Goal: Task Accomplishment & Management: Use online tool/utility

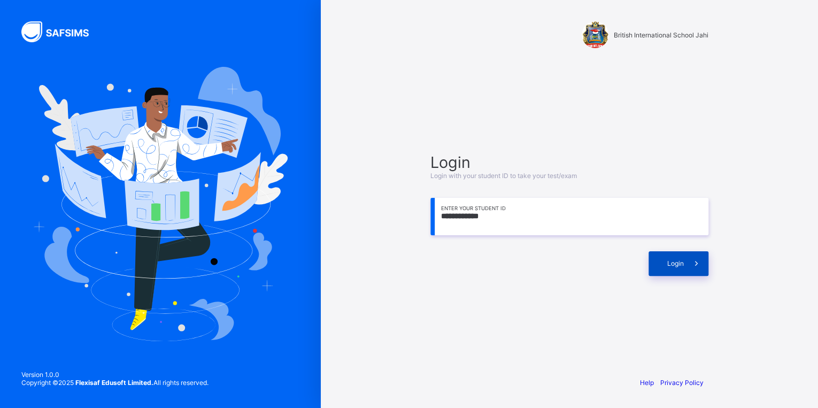
click at [679, 265] on span "Login" at bounding box center [675, 263] width 17 height 8
click at [577, 227] on input "**********" at bounding box center [569, 216] width 278 height 37
type input "*"
click at [675, 267] on span "Login" at bounding box center [675, 263] width 17 height 8
click at [679, 272] on div "Login" at bounding box center [678, 263] width 60 height 25
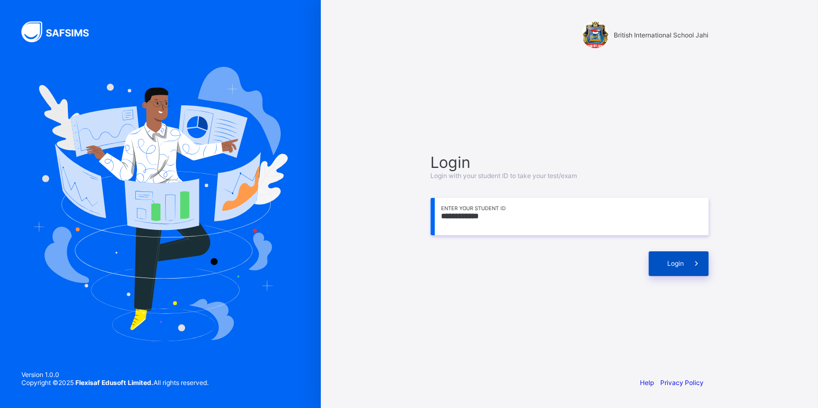
click at [650, 274] on div "Login" at bounding box center [678, 263] width 60 height 25
drag, startPoint x: 684, startPoint y: 262, endPoint x: 755, endPoint y: 224, distance: 81.3
click at [693, 257] on span at bounding box center [696, 263] width 25 height 25
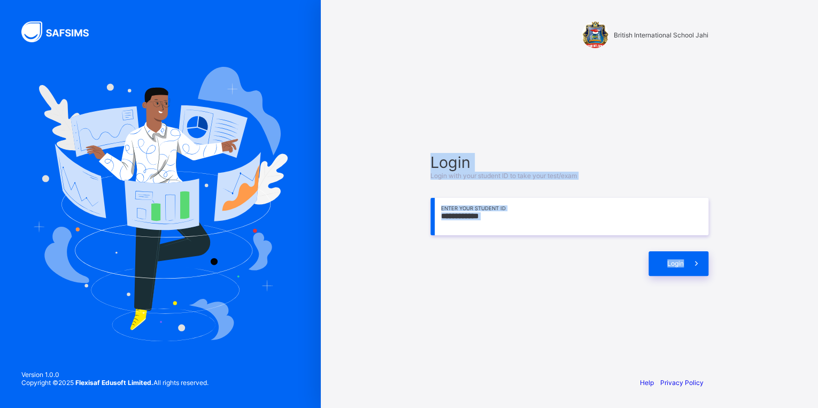
drag, startPoint x: 699, startPoint y: 251, endPoint x: 749, endPoint y: -28, distance: 282.9
click at [749, 0] on html "**********" at bounding box center [409, 204] width 818 height 408
click at [685, 291] on div "**********" at bounding box center [569, 214] width 299 height 265
click at [646, 177] on div "**********" at bounding box center [569, 214] width 278 height 123
drag, startPoint x: 674, startPoint y: 260, endPoint x: 769, endPoint y: 98, distance: 187.6
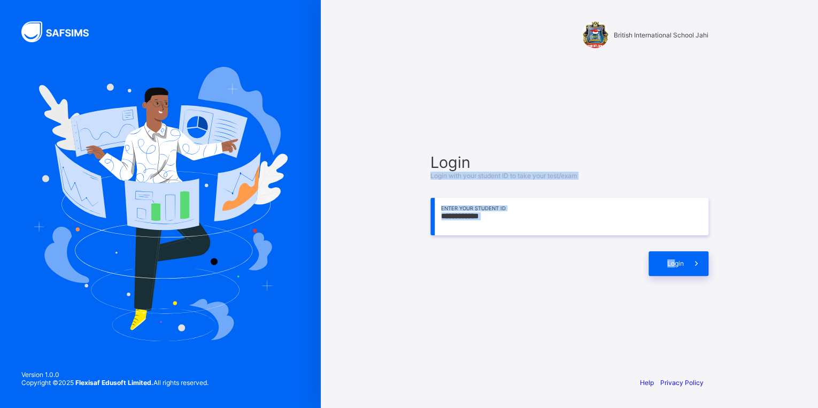
click at [756, 122] on div "**********" at bounding box center [569, 204] width 497 height 408
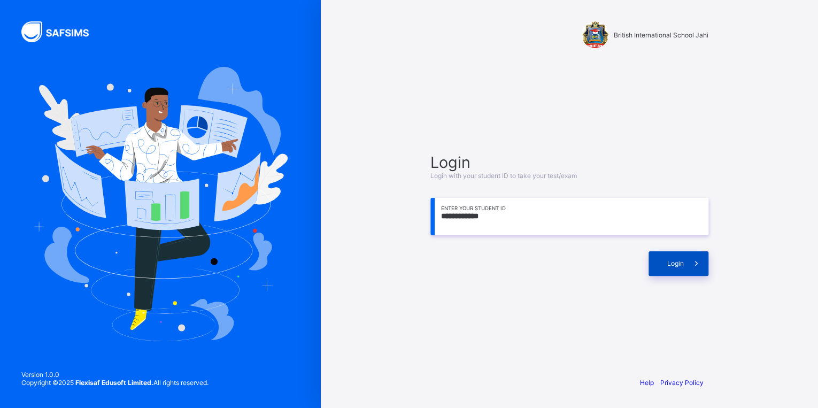
click at [677, 268] on div "Login" at bounding box center [678, 263] width 60 height 25
click at [682, 271] on div "**********" at bounding box center [569, 214] width 299 height 265
click at [680, 269] on div "Login" at bounding box center [678, 263] width 60 height 25
drag, startPoint x: 657, startPoint y: 261, endPoint x: 667, endPoint y: 142, distance: 119.1
click at [665, 200] on div "**********" at bounding box center [569, 214] width 278 height 123
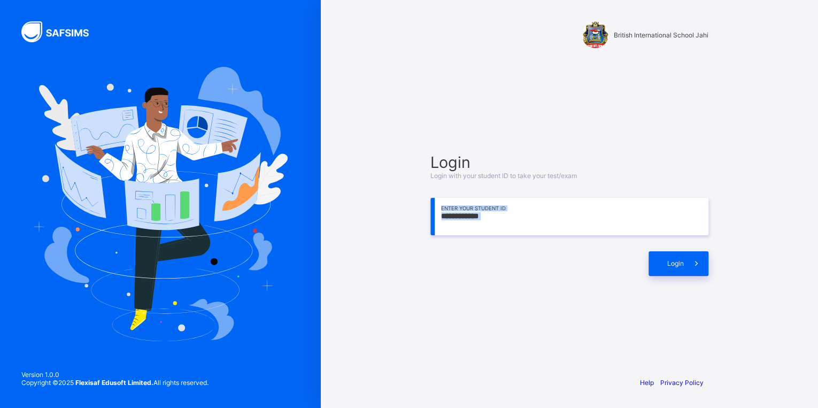
click at [563, 246] on div "Login" at bounding box center [569, 258] width 278 height 35
click at [660, 263] on div "Login" at bounding box center [678, 263] width 60 height 25
drag, startPoint x: 675, startPoint y: 269, endPoint x: 678, endPoint y: 254, distance: 15.4
click at [676, 264] on div "Login" at bounding box center [678, 263] width 60 height 25
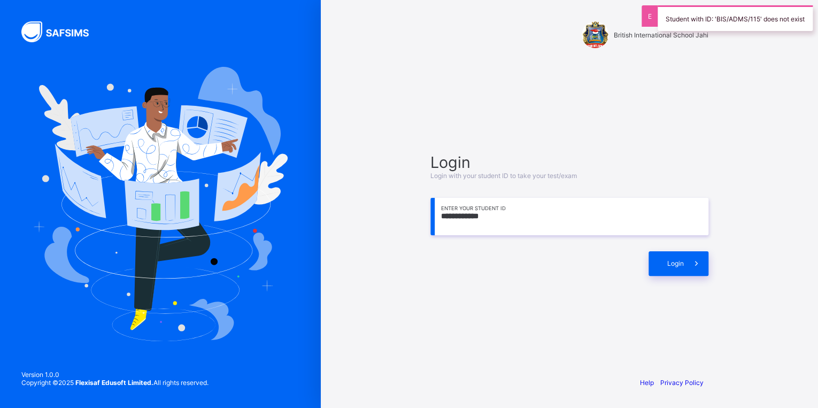
drag, startPoint x: 742, startPoint y: 6, endPoint x: 742, endPoint y: 33, distance: 26.7
click at [742, 33] on div "Student with ID: 'BIS/ADMS/115' does not exist" at bounding box center [735, 18] width 166 height 36
click at [731, 106] on div "**********" at bounding box center [569, 204] width 497 height 408
drag, startPoint x: 682, startPoint y: 266, endPoint x: 800, endPoint y: 141, distance: 172.0
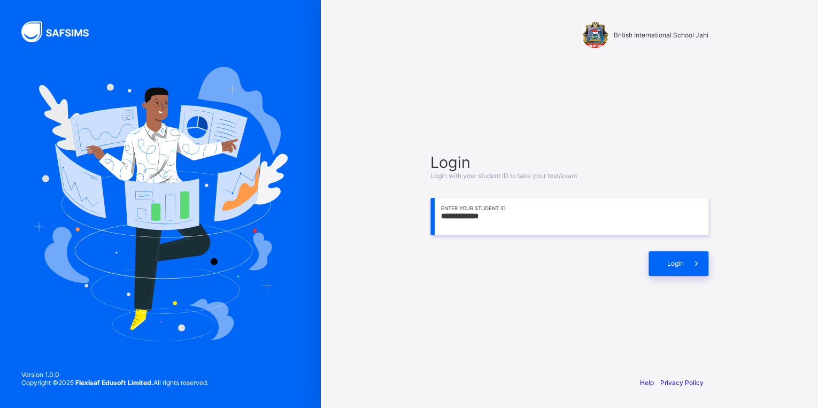
click at [750, 197] on div "**********" at bounding box center [569, 204] width 497 height 408
click at [568, 353] on div "**********" at bounding box center [569, 204] width 321 height 408
click at [680, 269] on div "Login" at bounding box center [678, 263] width 60 height 25
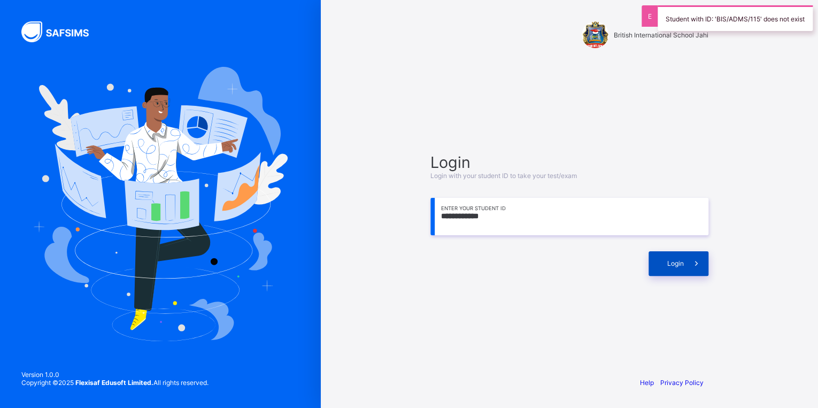
click at [664, 270] on div "Login" at bounding box center [678, 263] width 60 height 25
drag, startPoint x: 668, startPoint y: 265, endPoint x: 687, endPoint y: 254, distance: 22.2
click at [670, 263] on span "Login" at bounding box center [675, 263] width 17 height 8
click at [672, 266] on span "Login" at bounding box center [675, 263] width 17 height 8
drag, startPoint x: 670, startPoint y: 267, endPoint x: 755, endPoint y: 267, distance: 85.0
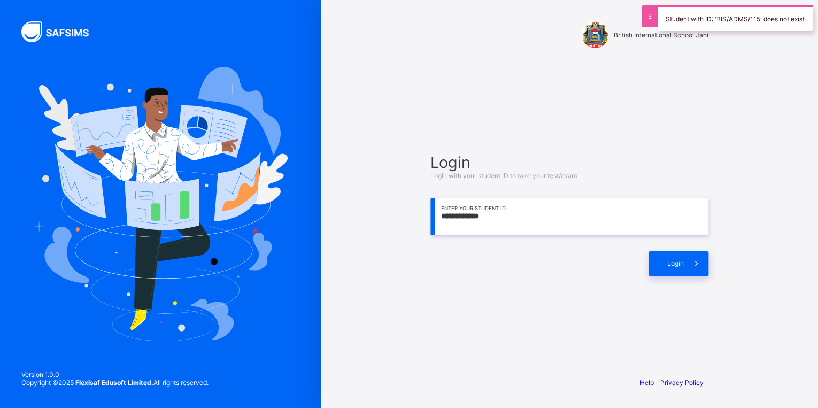
click at [736, 266] on div "**********" at bounding box center [569, 204] width 497 height 408
click at [711, 139] on div "**********" at bounding box center [569, 214] width 299 height 265
drag, startPoint x: 711, startPoint y: 139, endPoint x: 723, endPoint y: 120, distance: 22.6
click at [720, 126] on div "**********" at bounding box center [569, 204] width 321 height 408
drag, startPoint x: 660, startPoint y: 266, endPoint x: 671, endPoint y: 221, distance: 46.4
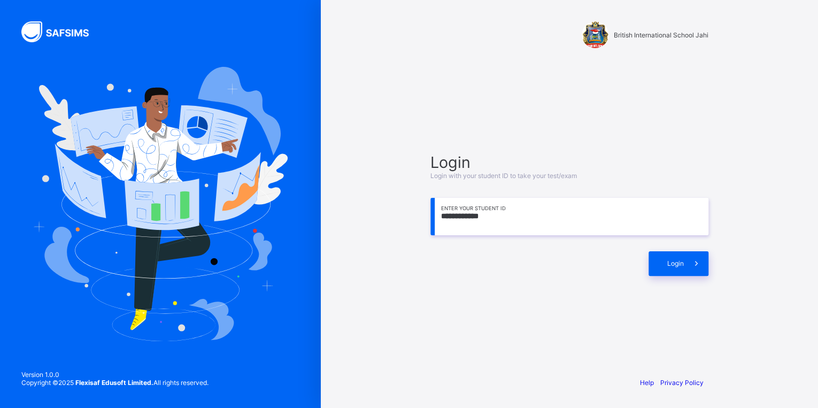
click at [665, 244] on div "Login" at bounding box center [569, 258] width 278 height 35
click at [671, 268] on div "Login" at bounding box center [678, 263] width 60 height 25
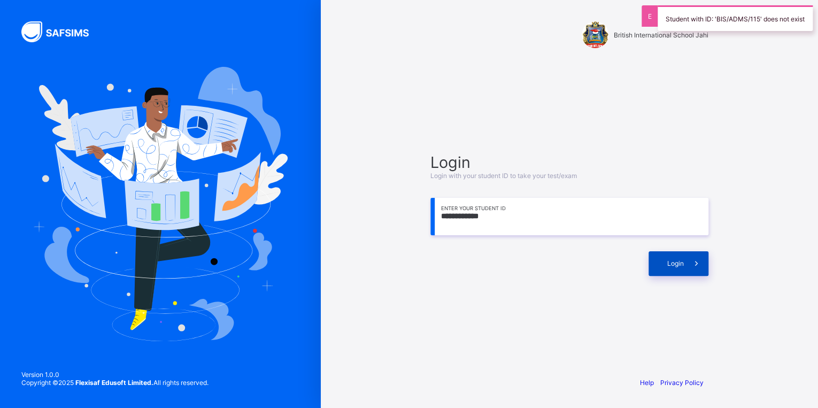
click at [656, 270] on div "Login" at bounding box center [678, 263] width 60 height 25
click at [670, 268] on div "Login" at bounding box center [678, 263] width 60 height 25
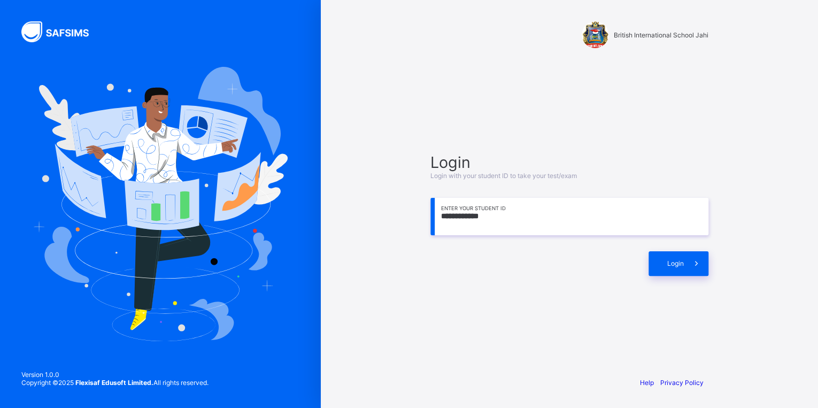
drag, startPoint x: 739, startPoint y: 25, endPoint x: 742, endPoint y: 37, distance: 12.2
click at [685, 120] on div "**********" at bounding box center [569, 214] width 299 height 265
click at [684, 120] on div "**********" at bounding box center [569, 214] width 299 height 265
drag, startPoint x: 684, startPoint y: 120, endPoint x: 682, endPoint y: 126, distance: 6.6
click at [682, 126] on div "**********" at bounding box center [569, 214] width 299 height 265
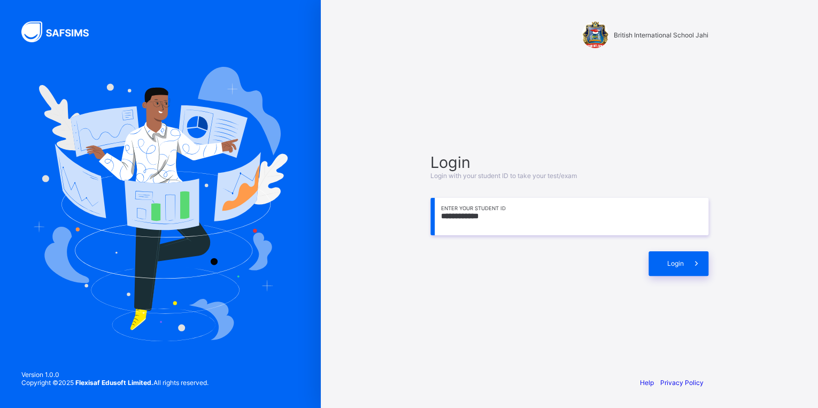
click at [548, 117] on div "**********" at bounding box center [569, 214] width 299 height 265
click at [636, 186] on div at bounding box center [569, 186] width 278 height 13
click at [636, 184] on div at bounding box center [569, 186] width 278 height 13
click at [435, 67] on div "British International School Jahi" at bounding box center [569, 35] width 299 height 71
click at [76, 141] on img at bounding box center [160, 204] width 254 height 274
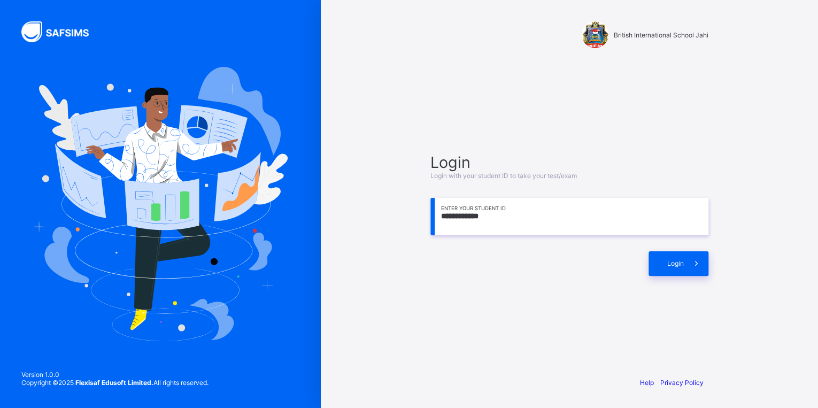
click at [78, 161] on img at bounding box center [160, 204] width 254 height 274
click at [160, 169] on img at bounding box center [160, 204] width 254 height 274
click at [382, 214] on div "**********" at bounding box center [569, 204] width 497 height 408
click at [697, 219] on input "**********" at bounding box center [569, 216] width 278 height 37
click at [497, 214] on input "**********" at bounding box center [569, 216] width 278 height 37
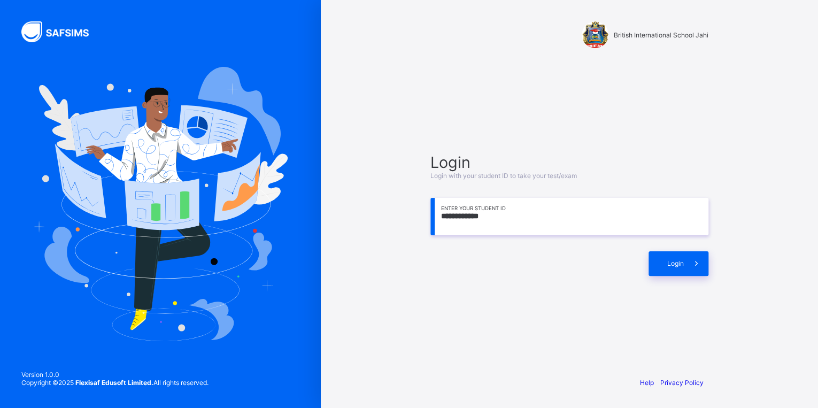
click at [518, 130] on div "**********" at bounding box center [569, 214] width 299 height 265
click at [630, 142] on div "**********" at bounding box center [569, 214] width 299 height 265
click at [678, 267] on span "Login" at bounding box center [675, 263] width 17 height 8
click at [511, 229] on input "**********" at bounding box center [569, 216] width 278 height 37
type input "*"
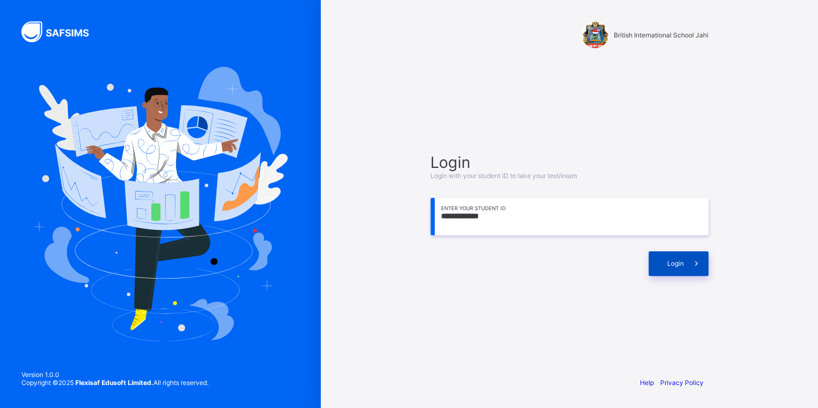
click at [653, 262] on div "Login" at bounding box center [678, 263] width 60 height 25
click at [450, 217] on input "**********" at bounding box center [569, 216] width 278 height 37
click at [492, 241] on div "Login" at bounding box center [569, 258] width 278 height 35
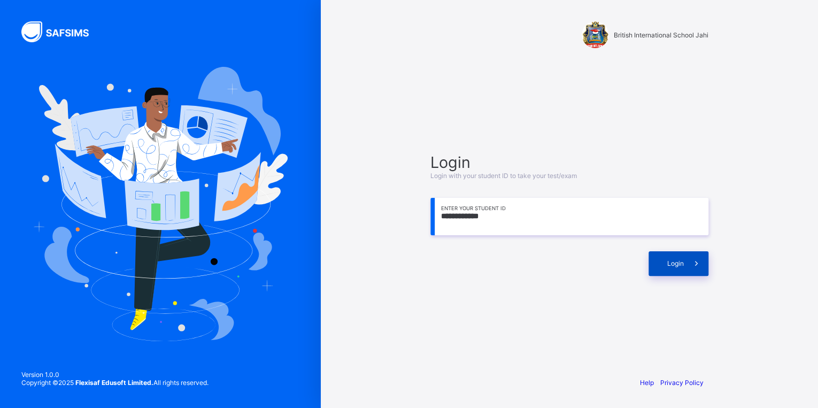
click at [677, 259] on span "Login" at bounding box center [675, 263] width 17 height 8
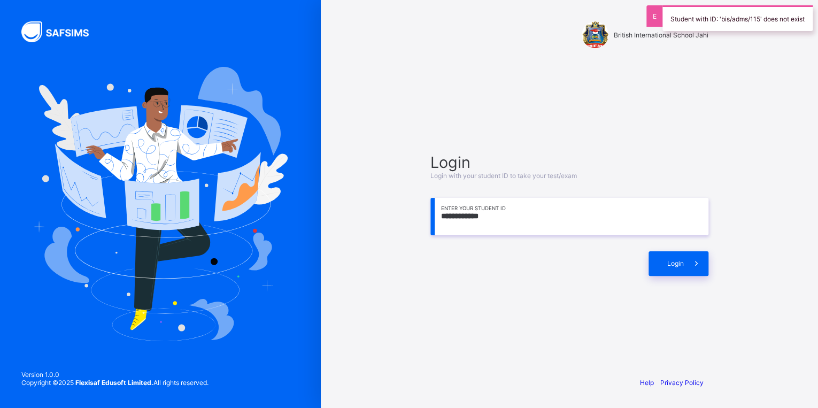
drag, startPoint x: 439, startPoint y: 221, endPoint x: 502, endPoint y: 219, distance: 63.1
click at [502, 219] on input "**********" at bounding box center [569, 216] width 278 height 37
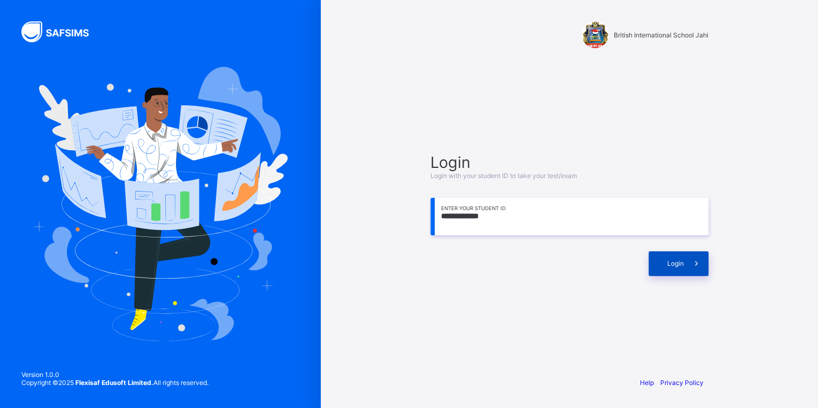
type input "**********"
click at [677, 267] on div "Login" at bounding box center [678, 263] width 60 height 25
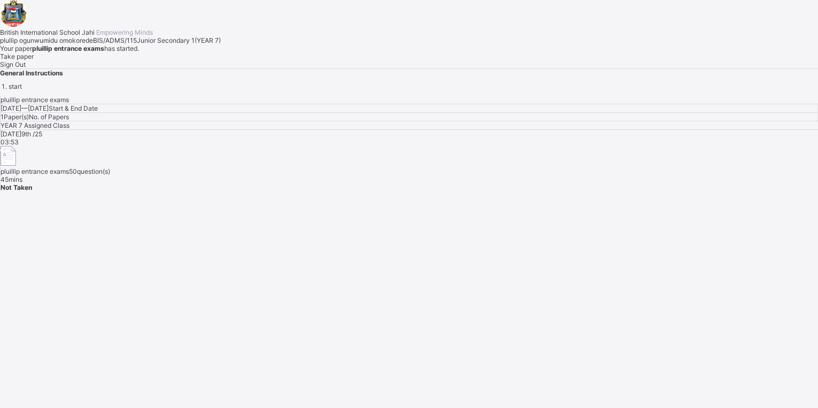
click at [34, 60] on span "Take paper" at bounding box center [17, 56] width 34 height 8
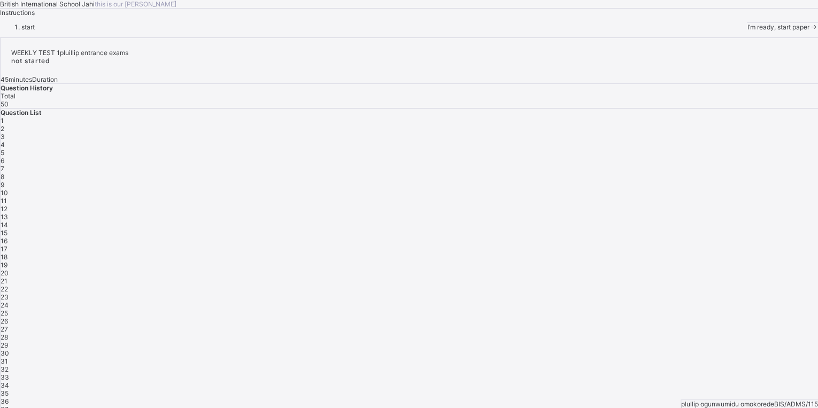
click at [747, 31] on span "I’m ready, start paper" at bounding box center [778, 27] width 62 height 8
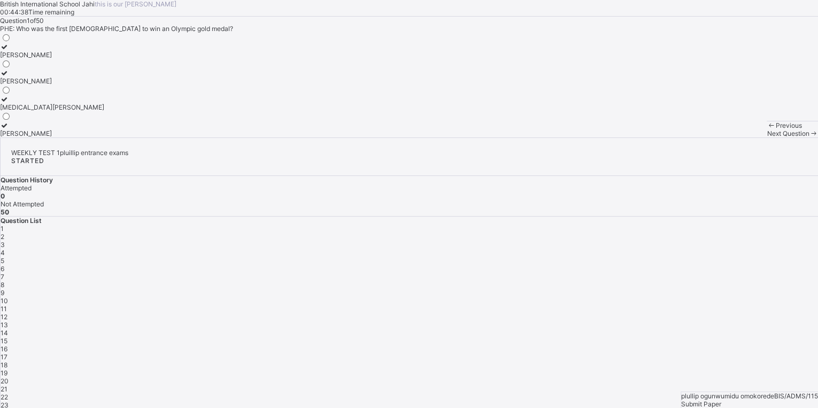
click at [9, 77] on icon at bounding box center [4, 73] width 9 height 8
click at [75, 85] on label "[PERSON_NAME]" at bounding box center [52, 77] width 104 height 16
drag, startPoint x: 75, startPoint y: 194, endPoint x: 61, endPoint y: 188, distance: 15.3
click at [9, 77] on icon at bounding box center [4, 73] width 9 height 8
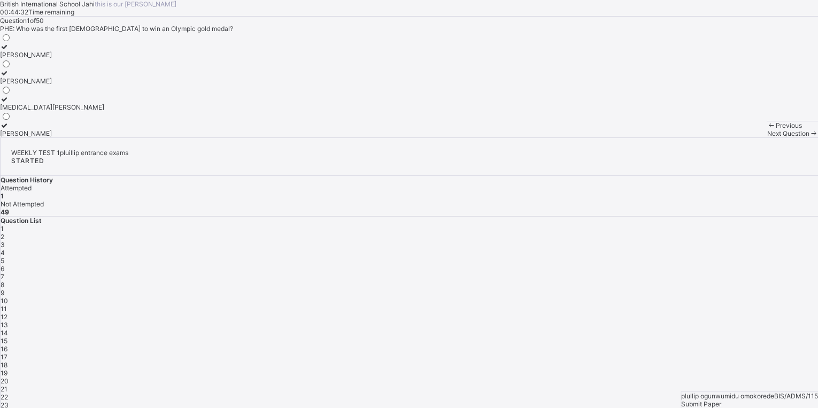
click at [767, 137] on div "Next Question" at bounding box center [792, 133] width 51 height 8
click at [9, 129] on icon at bounding box center [4, 125] width 9 height 8
click at [767, 137] on span "Next Question" at bounding box center [788, 133] width 42 height 8
click at [96, 137] on label "Through sexual contact" at bounding box center [48, 129] width 96 height 16
click at [767, 137] on span "Next Question" at bounding box center [788, 133] width 42 height 8
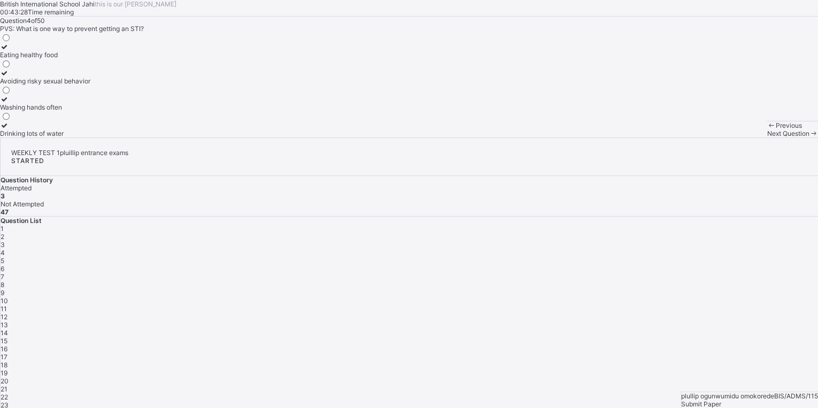
click at [90, 85] on div "Avoiding risky sexual behavior" at bounding box center [45, 81] width 90 height 8
click at [767, 137] on div "Next Question" at bounding box center [792, 133] width 51 height 8
click at [70, 137] on div "Rash in the genital area" at bounding box center [35, 133] width 70 height 8
click at [767, 137] on span "Next Question" at bounding box center [788, 133] width 42 height 8
click at [91, 59] on div "Sexually Transmitted Infection" at bounding box center [45, 55] width 91 height 8
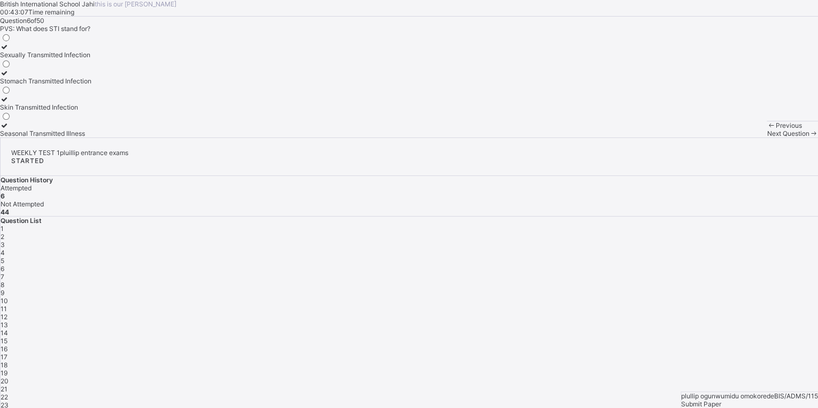
click at [767, 137] on span "Next Question" at bounding box center [788, 133] width 42 height 8
drag, startPoint x: 95, startPoint y: 189, endPoint x: 94, endPoint y: 199, distance: 10.2
click at [89, 85] on label "Long jump and sprinting" at bounding box center [44, 77] width 89 height 16
click at [89, 85] on div "Long jump and sprinting" at bounding box center [44, 81] width 89 height 8
click at [767, 137] on div "Next Question" at bounding box center [792, 133] width 51 height 8
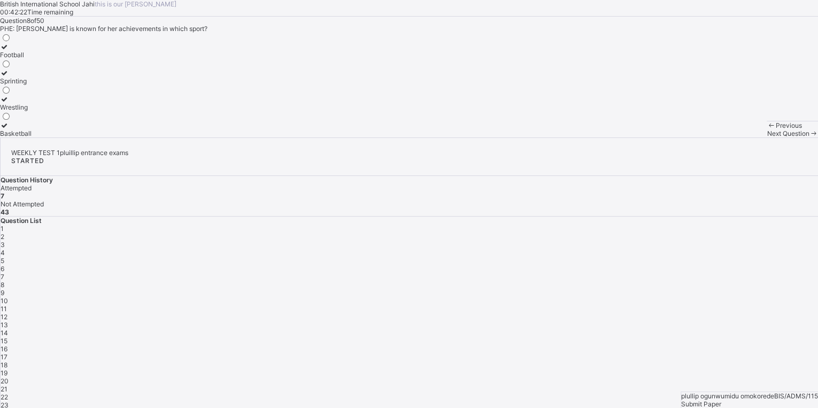
click at [32, 85] on label "Sprinting" at bounding box center [16, 77] width 32 height 16
click at [767, 137] on span "Next Question" at bounding box center [788, 133] width 42 height 8
click at [104, 111] on label "[PERSON_NAME]" at bounding box center [52, 103] width 104 height 16
click at [767, 137] on span "Next Question" at bounding box center [788, 133] width 42 height 8
click at [65, 85] on div "Community policing" at bounding box center [32, 81] width 65 height 8
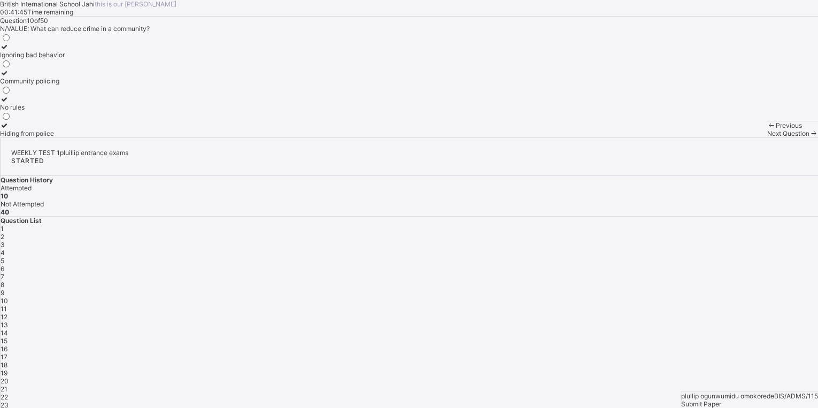
click at [767, 137] on div "Next Question" at bounding box center [792, 133] width 51 height 8
click at [33, 59] on div "Long Jump" at bounding box center [16, 55] width 33 height 8
click at [767, 137] on div "Next Question" at bounding box center [792, 133] width 51 height 8
click at [70, 137] on div "Computers and internet" at bounding box center [35, 133] width 70 height 8
drag, startPoint x: 502, startPoint y: 383, endPoint x: 494, endPoint y: 387, distance: 9.6
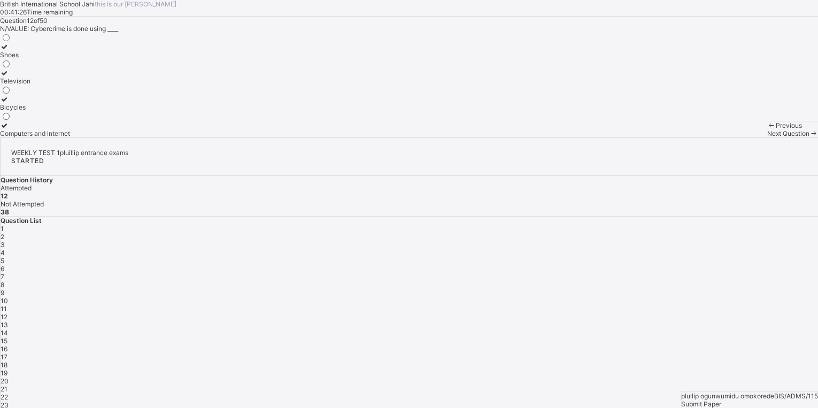
click at [767, 137] on div "Next Question" at bounding box center [792, 133] width 51 height 8
click at [134, 122] on div "Question 13 of 50 N/VALUE: What is the goal of teaching about social stratifica…" at bounding box center [409, 77] width 818 height 121
drag, startPoint x: 134, startPoint y: 122, endPoint x: 195, endPoint y: 135, distance: 61.7
click at [195, 135] on div "Question 13 of 50 N/VALUE: What is the goal of teaching about social stratifica…" at bounding box center [409, 77] width 818 height 121
drag, startPoint x: 130, startPoint y: 254, endPoint x: 131, endPoint y: 260, distance: 6.5
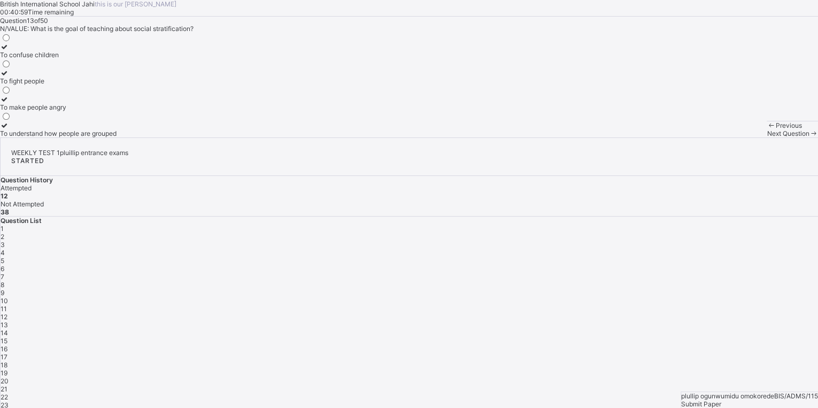
click at [117, 137] on div "To understand how people are grouped" at bounding box center [58, 133] width 117 height 8
click at [92, 137] on label "To understand how people are grouped" at bounding box center [58, 129] width 117 height 16
click at [110, 137] on div "British International School Jahi this is our [PERSON_NAME] 00:40:55 Time remai…" at bounding box center [409, 68] width 818 height 137
drag, startPoint x: 701, startPoint y: 320, endPoint x: 531, endPoint y: 430, distance: 201.8
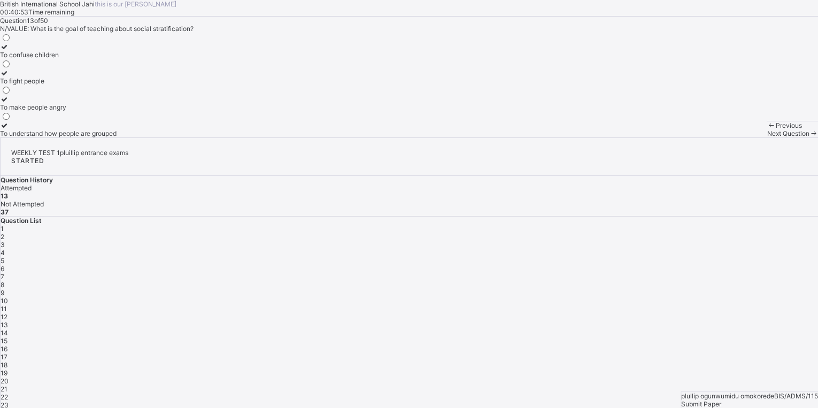
click at [531, 407] on html "British International School Jahi this is our [PERSON_NAME] 00:40:53 Time remai…" at bounding box center [409, 312] width 818 height 625
click at [474, 137] on div "Question 13 of 50 N/VALUE: What is the goal of teaching about social stratifica…" at bounding box center [409, 77] width 818 height 121
drag, startPoint x: 508, startPoint y: 397, endPoint x: 508, endPoint y: 392, distance: 5.4
click at [767, 137] on div "Previous Next Question" at bounding box center [792, 129] width 51 height 17
drag, startPoint x: 508, startPoint y: 392, endPoint x: 498, endPoint y: 375, distance: 19.9
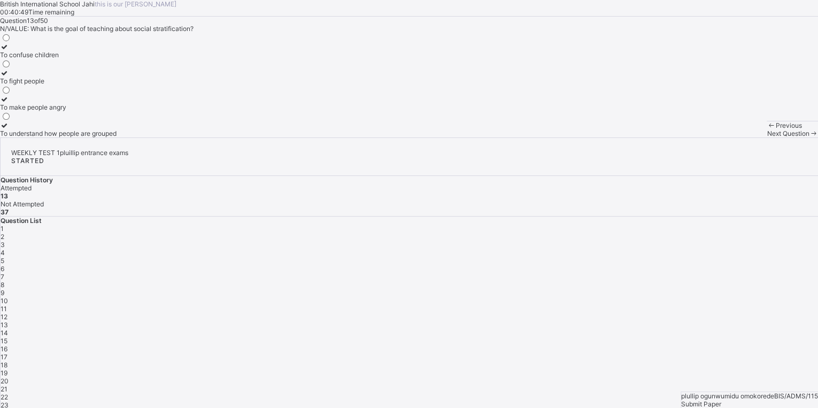
click at [767, 137] on div "Previous Next Question" at bounding box center [792, 129] width 51 height 17
click at [767, 137] on div "Next Question" at bounding box center [792, 133] width 51 height 8
click at [51, 85] on div "Soldiers" at bounding box center [25, 81] width 51 height 8
click at [51, 85] on label "Soldiers" at bounding box center [25, 77] width 51 height 16
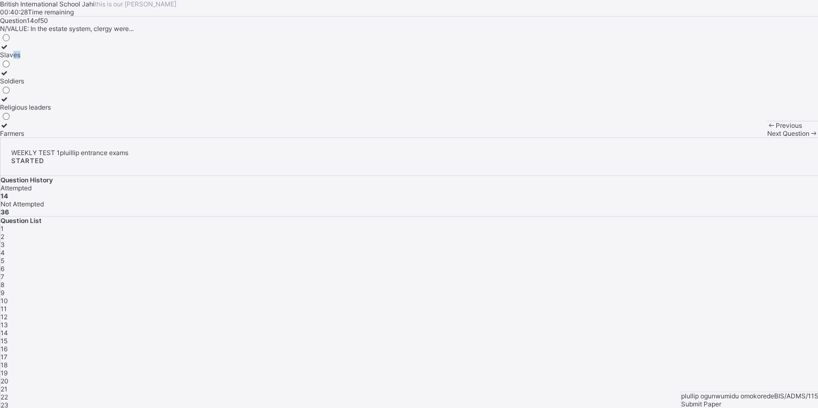
drag, startPoint x: 92, startPoint y: 164, endPoint x: 90, endPoint y: 169, distance: 6.0
click at [51, 59] on label "Slaves" at bounding box center [25, 51] width 51 height 16
drag, startPoint x: 90, startPoint y: 173, endPoint x: 93, endPoint y: 184, distance: 11.2
click at [51, 85] on div "Soldiers" at bounding box center [25, 81] width 51 height 8
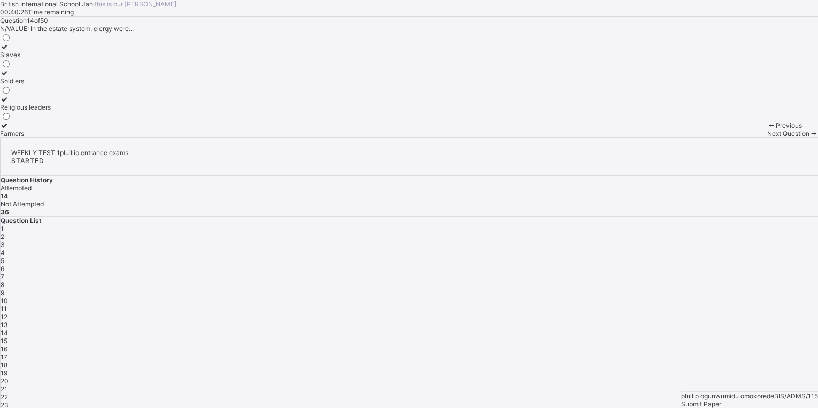
drag, startPoint x: 103, startPoint y: 185, endPoint x: 126, endPoint y: 188, distance: 23.2
click at [51, 85] on div "Soldiers" at bounding box center [25, 81] width 51 height 8
drag, startPoint x: 145, startPoint y: 137, endPoint x: 139, endPoint y: 149, distance: 13.9
click at [141, 137] on div "Question 14 of 50 N/VALUE: In the estate system, clergy were... Slaves Soldiers…" at bounding box center [409, 77] width 818 height 121
click at [51, 59] on div "Slaves" at bounding box center [25, 55] width 51 height 8
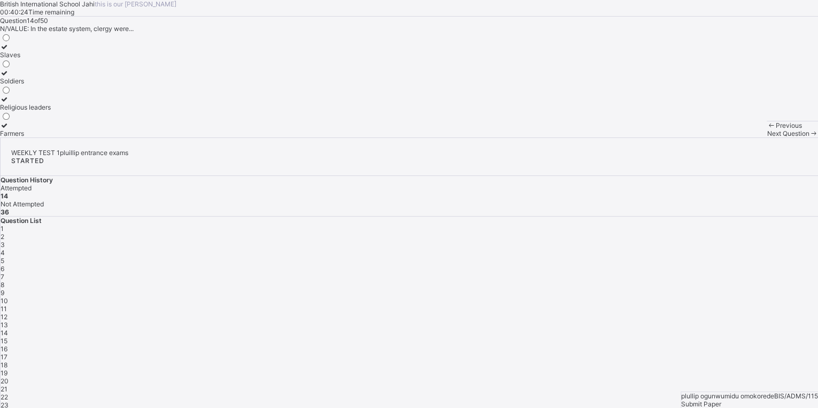
click at [51, 59] on div "Slaves" at bounding box center [25, 55] width 51 height 8
click at [51, 85] on div "Soldiers" at bounding box center [25, 81] width 51 height 8
click at [767, 137] on div "Next Question" at bounding box center [792, 133] width 51 height 8
drag, startPoint x: 90, startPoint y: 222, endPoint x: 135, endPoint y: 239, distance: 48.0
click at [63, 111] on div "Wearing helmets" at bounding box center [31, 107] width 63 height 8
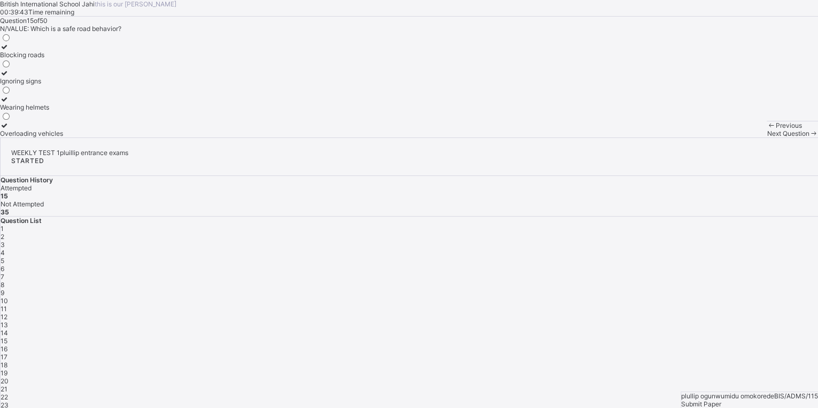
click at [767, 137] on div "Next Question" at bounding box center [792, 133] width 51 height 8
click at [11, 111] on div "11" at bounding box center [5, 107] width 11 height 8
click at [767, 137] on div "Next Question" at bounding box center [792, 133] width 51 height 8
click at [11, 137] on label "12" at bounding box center [5, 129] width 11 height 16
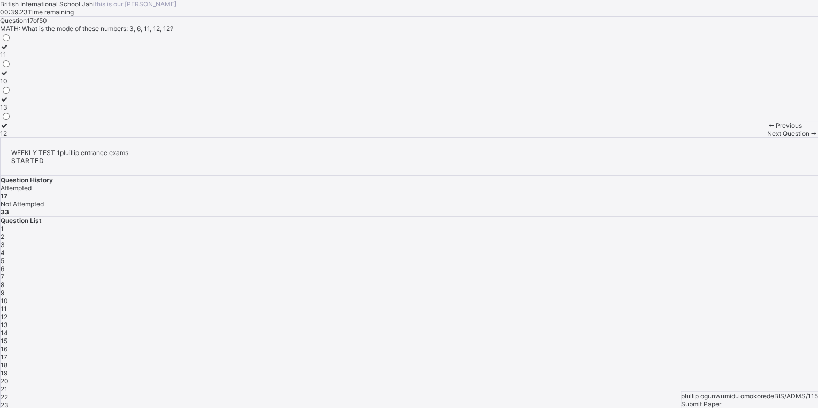
click at [767, 137] on span "Next Question" at bounding box center [788, 133] width 42 height 8
drag, startPoint x: 109, startPoint y: 197, endPoint x: 205, endPoint y: 283, distance: 129.1
click at [11, 85] on label "9" at bounding box center [5, 77] width 11 height 16
click at [767, 137] on span "Next Question" at bounding box center [788, 133] width 42 height 8
click at [12, 137] on div "247" at bounding box center [6, 133] width 12 height 8
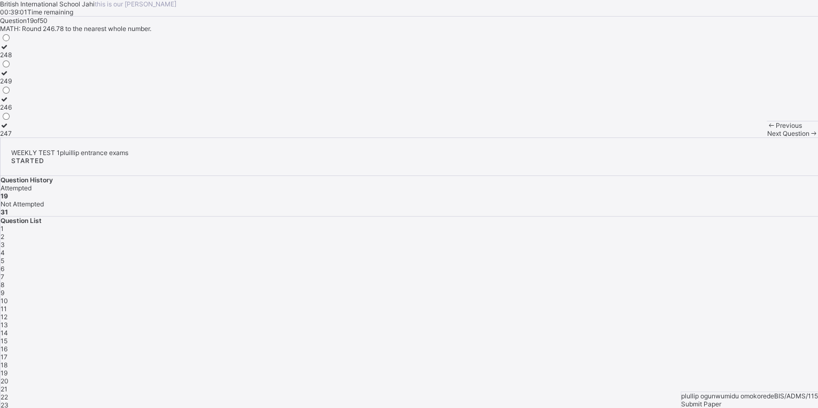
drag, startPoint x: 518, startPoint y: 395, endPoint x: 505, endPoint y: 392, distance: 13.7
click at [767, 137] on div "Next Question" at bounding box center [792, 133] width 51 height 8
click at [12, 59] on div "180" at bounding box center [6, 55] width 12 height 8
click at [767, 137] on div "Next Question" at bounding box center [792, 133] width 51 height 8
click at [22, 59] on div "myth" at bounding box center [11, 55] width 22 height 8
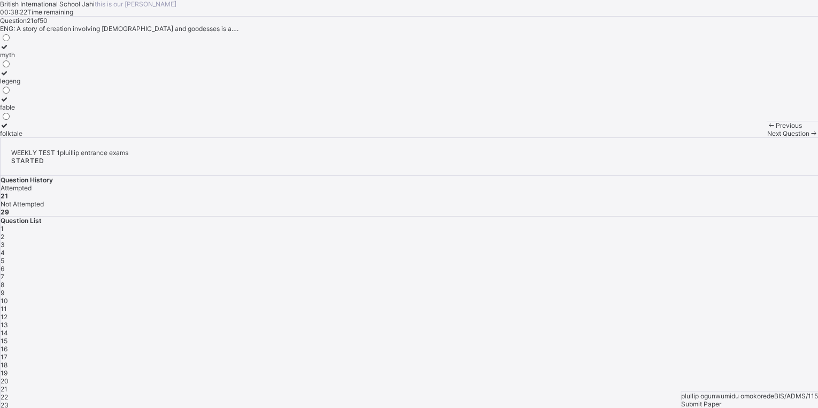
click at [767, 137] on div "Next Question" at bounding box center [792, 133] width 51 height 8
drag, startPoint x: 109, startPoint y: 250, endPoint x: 254, endPoint y: 332, distance: 166.4
click at [254, 137] on div "British International School Jahi this is our [PERSON_NAME] 00:37:59 Time remai…" at bounding box center [409, 68] width 818 height 137
click at [72, 111] on label "play, drama and poem" at bounding box center [36, 103] width 72 height 16
click at [72, 137] on div "prose, novel and drama drama, prose and poetry play, drama and poem poetry, nov…" at bounding box center [36, 85] width 72 height 105
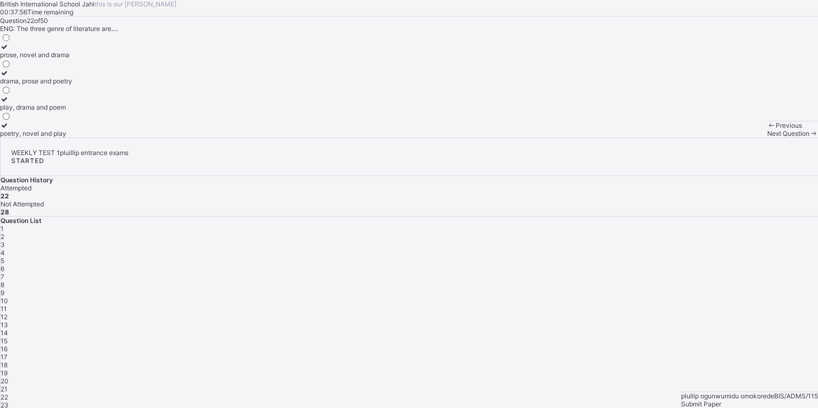
click at [72, 111] on div "play, drama and poem" at bounding box center [36, 107] width 72 height 8
click at [72, 137] on div "poetry, novel and play" at bounding box center [36, 133] width 72 height 8
click at [767, 137] on div "Next Question" at bounding box center [792, 133] width 51 height 8
click at [19, 111] on div "toe" at bounding box center [9, 107] width 19 height 8
click at [767, 137] on div "Next Question" at bounding box center [792, 133] width 51 height 8
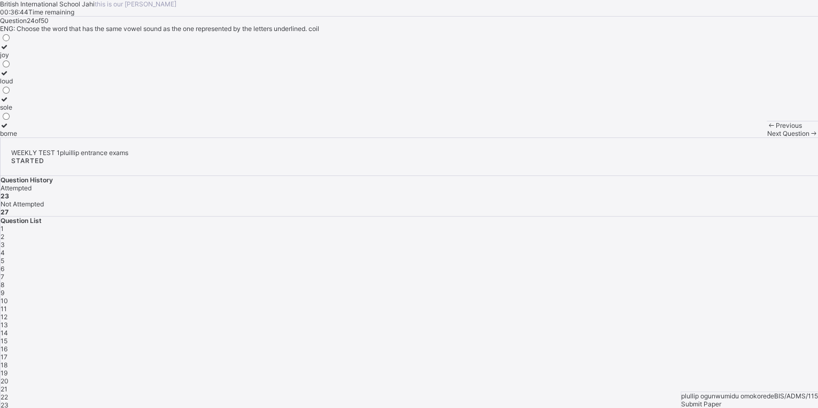
click at [17, 51] on div at bounding box center [8, 47] width 17 height 8
drag, startPoint x: 488, startPoint y: 376, endPoint x: 492, endPoint y: 386, distance: 10.8
click at [767, 137] on div "Previous Next Question" at bounding box center [792, 129] width 51 height 17
click at [767, 137] on div "Next Question" at bounding box center [792, 133] width 51 height 8
click at [44, 85] on div "metaphor" at bounding box center [22, 81] width 44 height 8
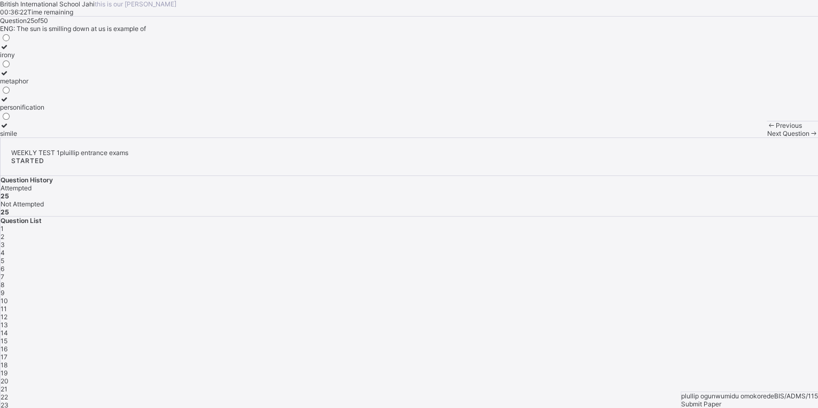
click at [767, 137] on div "Previous Next Question" at bounding box center [792, 129] width 51 height 17
drag, startPoint x: 522, startPoint y: 386, endPoint x: 520, endPoint y: 378, distance: 8.2
click at [767, 137] on div "Previous Next Question" at bounding box center [792, 129] width 51 height 17
drag, startPoint x: 520, startPoint y: 378, endPoint x: 507, endPoint y: 388, distance: 16.0
click at [767, 137] on span "Next Question" at bounding box center [788, 133] width 42 height 8
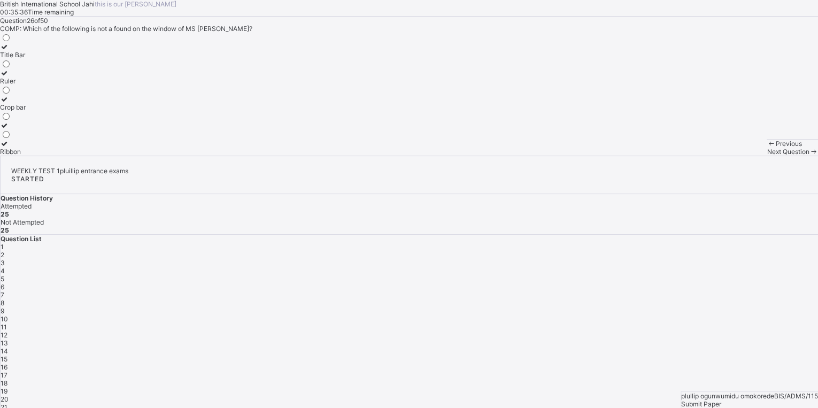
click at [26, 111] on label "Crop bar" at bounding box center [13, 103] width 26 height 16
click at [767, 156] on span "Next Question" at bounding box center [788, 152] width 42 height 8
click at [59, 59] on label "Animation" at bounding box center [29, 51] width 59 height 16
click at [767, 156] on div "Next Question" at bounding box center [792, 152] width 51 height 8
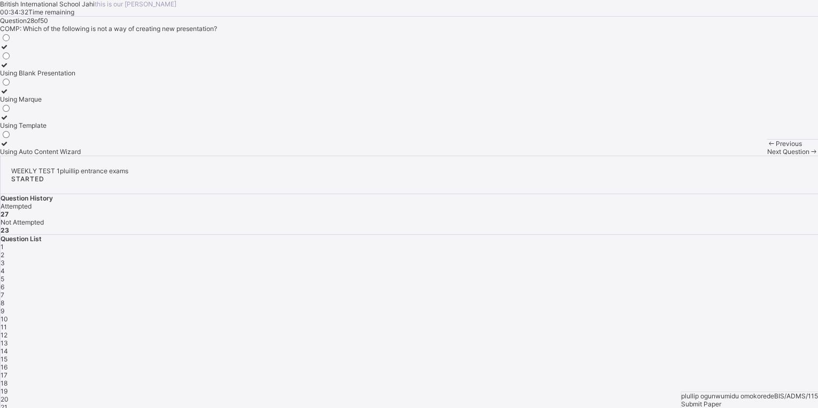
click at [81, 156] on label "Using Auto Content Wizard" at bounding box center [40, 148] width 81 height 16
click at [767, 156] on span "Next Question" at bounding box center [788, 152] width 42 height 8
click at [68, 103] on div "Windows Movie Maker" at bounding box center [34, 99] width 68 height 8
click at [767, 156] on div "Previous Next Question" at bounding box center [792, 147] width 51 height 17
click at [767, 156] on div "Next Question" at bounding box center [792, 152] width 51 height 8
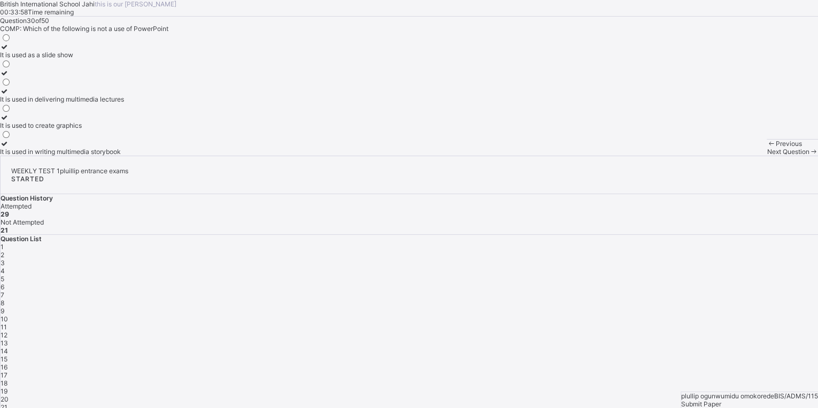
click at [124, 129] on div "It is used to create graphics" at bounding box center [62, 125] width 124 height 8
click at [767, 156] on div "Next Question" at bounding box center [792, 152] width 51 height 8
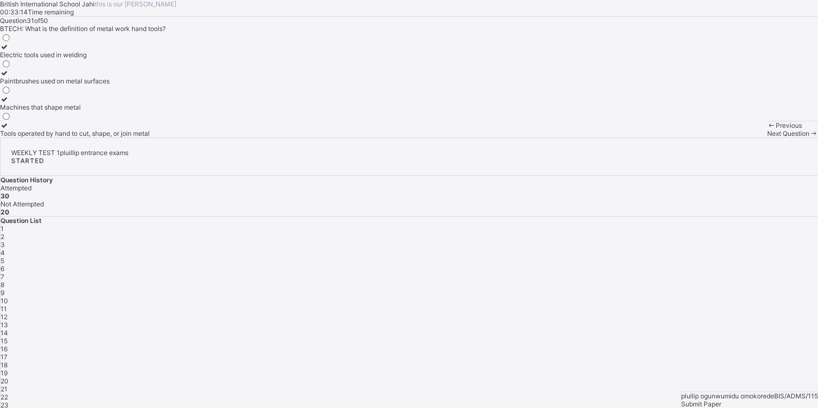
click at [134, 137] on div "Tools operated by hand to cut, shape, or join metal" at bounding box center [75, 133] width 150 height 8
click at [115, 137] on div "Tools operated by hand to cut, shape, or join metal" at bounding box center [75, 133] width 150 height 8
drag, startPoint x: 500, startPoint y: 385, endPoint x: 486, endPoint y: 386, distance: 14.5
click at [767, 137] on div "Next Question" at bounding box center [792, 133] width 51 height 8
drag, startPoint x: 86, startPoint y: 153, endPoint x: 139, endPoint y: 156, distance: 53.5
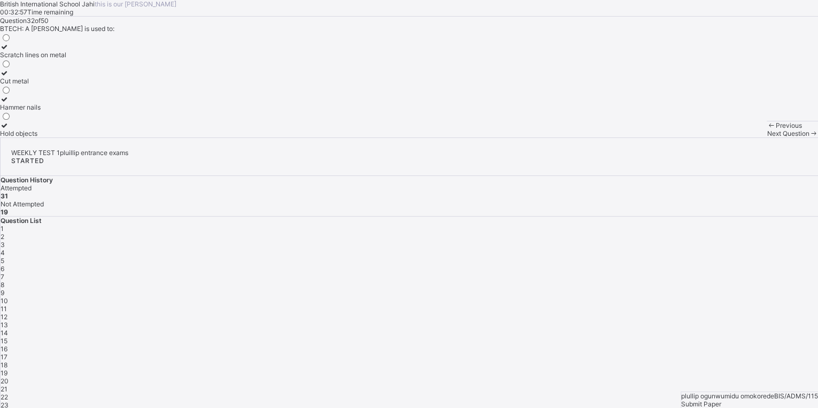
click at [66, 59] on div "Scratch lines on metal" at bounding box center [33, 55] width 66 height 8
drag, startPoint x: 366, startPoint y: 361, endPoint x: 428, endPoint y: 408, distance: 77.8
click at [428, 407] on html "[GEOGRAPHIC_DATA] Jahi this is our [PERSON_NAME] 00:32:56 Time remaining Questi…" at bounding box center [409, 312] width 818 height 625
drag, startPoint x: 494, startPoint y: 366, endPoint x: 500, endPoint y: 391, distance: 26.3
click at [500, 137] on div "British International School Jahi this is our [PERSON_NAME] 00:32:54 Time remai…" at bounding box center [409, 68] width 818 height 137
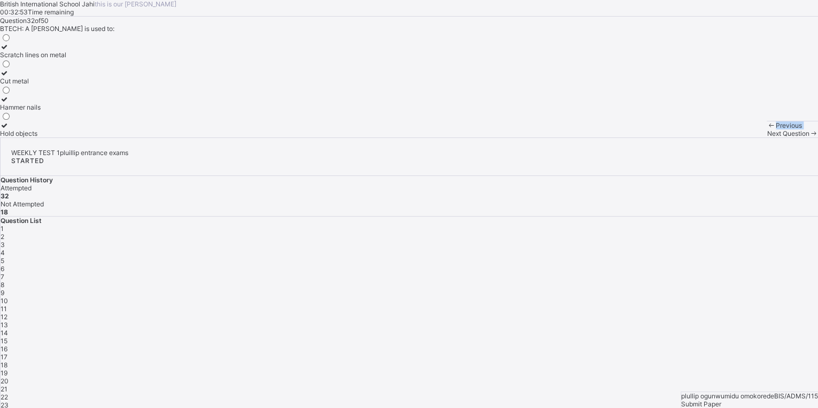
click at [767, 137] on span "Next Question" at bounding box center [788, 133] width 42 height 8
click at [0, 407] on html "British International School Jahi this is our [PERSON_NAME] 00:32:50 Time remai…" at bounding box center [409, 312] width 818 height 625
click at [767, 129] on div "Previous" at bounding box center [792, 125] width 51 height 8
click at [776, 129] on span "Previous" at bounding box center [789, 125] width 26 height 8
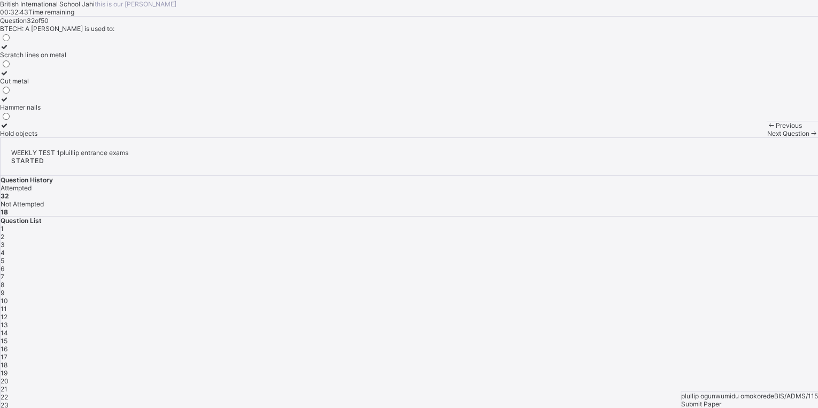
click at [767, 137] on div "Next Question" at bounding box center [792, 133] width 51 height 8
click at [76, 85] on label "Striking metal without damaging it" at bounding box center [51, 77] width 102 height 16
click at [767, 137] on div "Previous Next Question" at bounding box center [792, 129] width 51 height 17
click at [767, 137] on div "Next Question" at bounding box center [792, 133] width 51 height 8
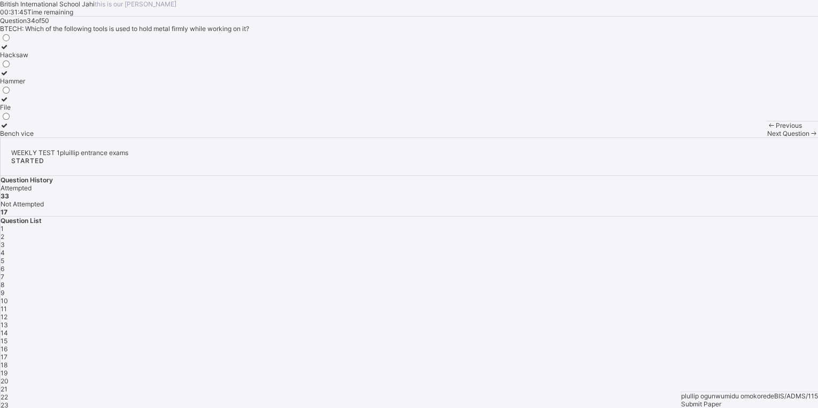
click at [34, 137] on div "Bench vice" at bounding box center [17, 133] width 34 height 8
click at [767, 137] on div "Next Question" at bounding box center [792, 133] width 51 height 8
drag, startPoint x: 502, startPoint y: 376, endPoint x: 502, endPoint y: 385, distance: 8.6
click at [767, 137] on div "Previous Next Question" at bounding box center [792, 129] width 51 height 17
drag, startPoint x: 513, startPoint y: 391, endPoint x: 477, endPoint y: 374, distance: 39.4
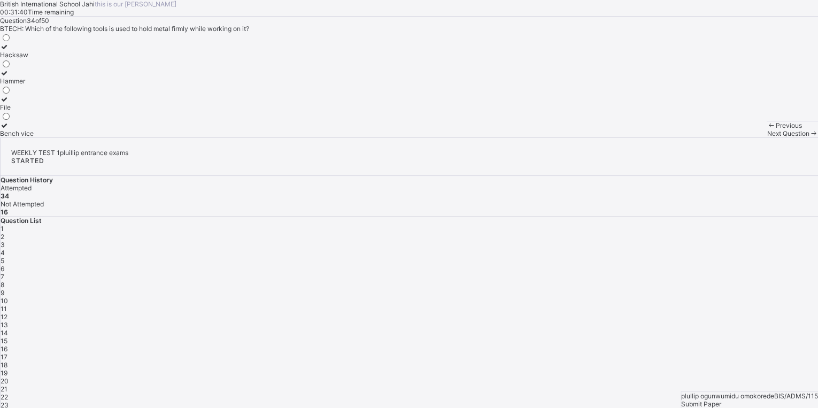
click at [767, 137] on div "Previous Next Question" at bounding box center [792, 129] width 51 height 17
drag, startPoint x: 510, startPoint y: 378, endPoint x: 447, endPoint y: 351, distance: 69.4
click at [447, 137] on div "British International School Jahi this is our [PERSON_NAME] 00:31:36 Time remai…" at bounding box center [409, 68] width 818 height 137
click at [767, 137] on span "Next Question" at bounding box center [788, 133] width 42 height 8
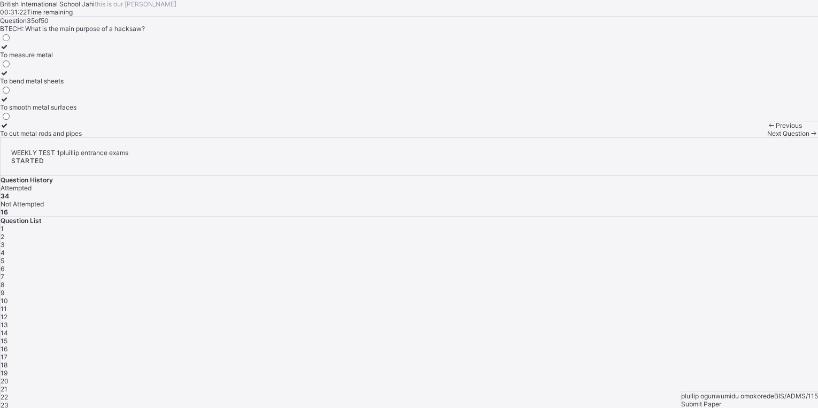
click at [74, 137] on label "To cut metal rods and pipes" at bounding box center [41, 129] width 82 height 16
click at [767, 137] on div "Previous Next Question" at bounding box center [792, 129] width 51 height 17
click at [767, 137] on div "Next Question" at bounding box center [792, 133] width 51 height 8
click at [11, 85] on label "A" at bounding box center [5, 77] width 11 height 16
click at [767, 137] on span "Next Question" at bounding box center [788, 133] width 42 height 8
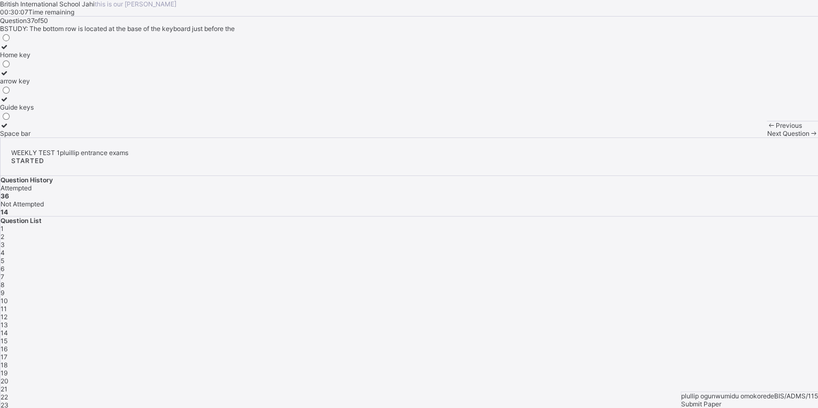
click at [34, 59] on div "Home key" at bounding box center [17, 55] width 34 height 8
click at [767, 137] on div "Next Question" at bounding box center [792, 133] width 51 height 8
click at [11, 59] on label "6" at bounding box center [5, 51] width 11 height 16
click at [767, 137] on div "Previous Next Question" at bounding box center [792, 129] width 51 height 17
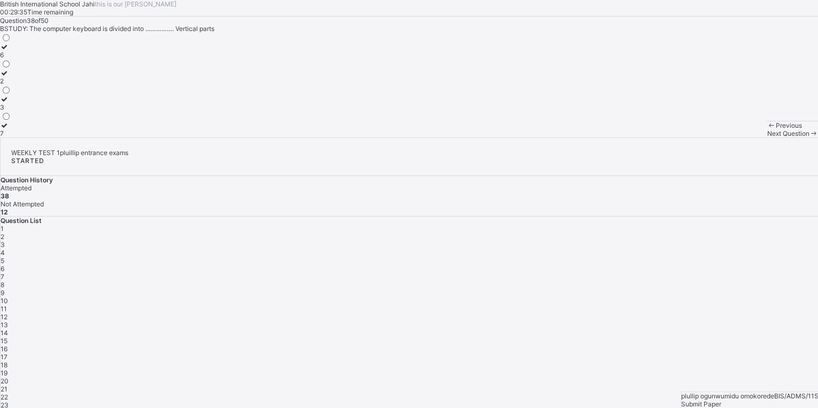
click at [767, 137] on span "Next Question" at bounding box center [788, 133] width 42 height 8
drag, startPoint x: 126, startPoint y: 194, endPoint x: 176, endPoint y: 239, distance: 67.3
click at [37, 137] on div "Soft brush Salt Solvent comprest air" at bounding box center [18, 85] width 37 height 105
click at [37, 85] on div "Salt" at bounding box center [18, 81] width 37 height 8
click at [767, 137] on div "Next Question" at bounding box center [792, 133] width 51 height 8
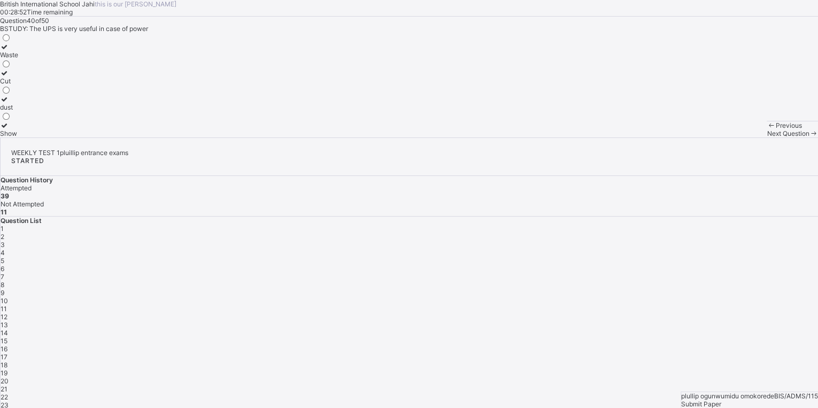
click at [18, 59] on label "Waste" at bounding box center [9, 51] width 18 height 16
drag, startPoint x: 532, startPoint y: 386, endPoint x: 499, endPoint y: 380, distance: 33.9
click at [767, 137] on span "Next Question" at bounding box center [788, 133] width 42 height 8
click at [36, 85] on label "troposphere" at bounding box center [18, 77] width 36 height 16
click at [36, 137] on div "lithosphere" at bounding box center [18, 133] width 36 height 8
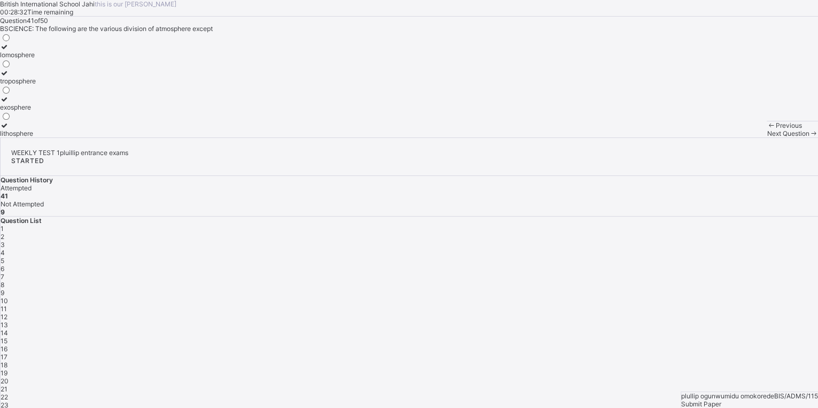
click at [767, 137] on div "Previous Next Question" at bounding box center [792, 129] width 51 height 17
click at [767, 137] on div "Next Question" at bounding box center [792, 133] width 51 height 8
click at [83, 85] on div "overcome escape gravitational force" at bounding box center [55, 81] width 110 height 8
click at [767, 137] on div "Next Question" at bounding box center [792, 133] width 51 height 8
drag, startPoint x: 92, startPoint y: 216, endPoint x: 173, endPoint y: 251, distance: 88.1
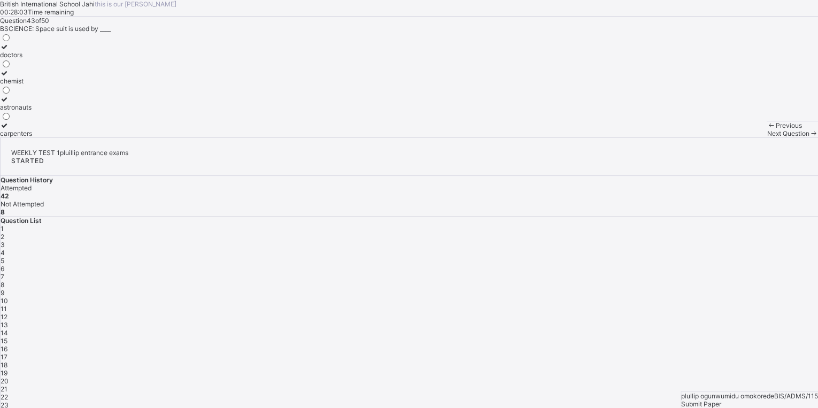
click at [32, 111] on div "astronauts" at bounding box center [16, 107] width 32 height 8
click at [767, 137] on div "Next Question" at bounding box center [792, 133] width 51 height 8
click at [25, 59] on div "Jupiter" at bounding box center [12, 55] width 25 height 8
click at [767, 137] on div "Next Question" at bounding box center [792, 133] width 51 height 8
drag, startPoint x: 150, startPoint y: 197, endPoint x: 213, endPoint y: 235, distance: 73.6
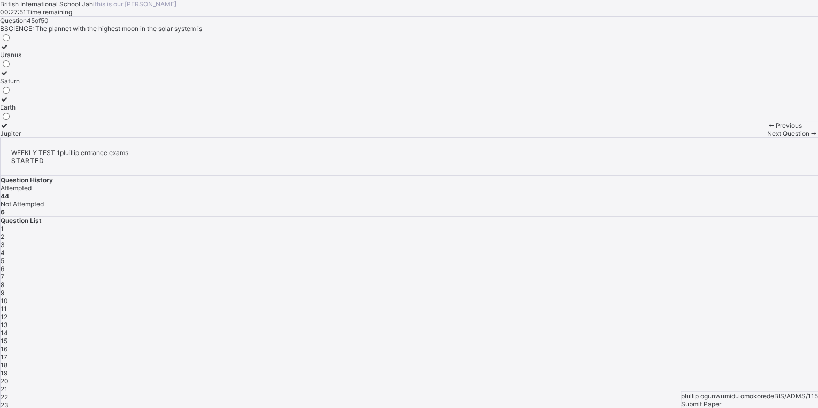
click at [21, 85] on label "Saturn" at bounding box center [10, 77] width 21 height 16
click at [767, 137] on div "Next Question" at bounding box center [792, 133] width 51 height 8
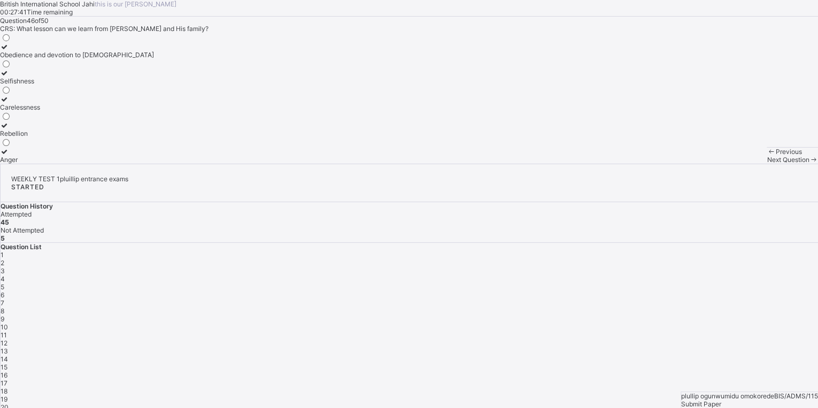
drag, startPoint x: 99, startPoint y: 152, endPoint x: 130, endPoint y: 177, distance: 40.2
click at [120, 59] on label "Obedience and devotion to [DEMOGRAPHIC_DATA]" at bounding box center [77, 51] width 154 height 16
drag, startPoint x: 211, startPoint y: 208, endPoint x: 188, endPoint y: 196, distance: 25.6
click at [188, 164] on div "Obedience and devotion to [DEMOGRAPHIC_DATA] Selfishness Carelessness Rebellion…" at bounding box center [409, 98] width 818 height 131
drag, startPoint x: 188, startPoint y: 196, endPoint x: 112, endPoint y: 149, distance: 89.8
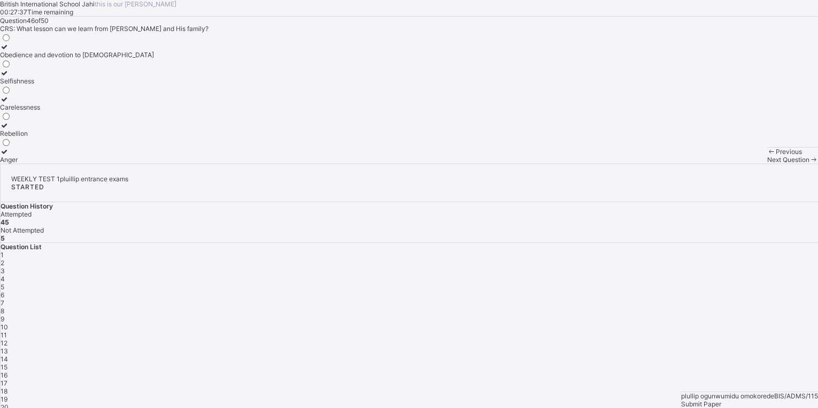
click at [112, 59] on label "Obedience and devotion to [DEMOGRAPHIC_DATA]" at bounding box center [77, 51] width 154 height 16
click at [767, 164] on div "Next Question" at bounding box center [792, 160] width 51 height 8
click at [9, 129] on icon at bounding box center [4, 125] width 9 height 8
click at [767, 164] on span "Next Question" at bounding box center [788, 160] width 42 height 8
click at [88, 111] on div "He would bring salvation" at bounding box center [64, 107] width 129 height 8
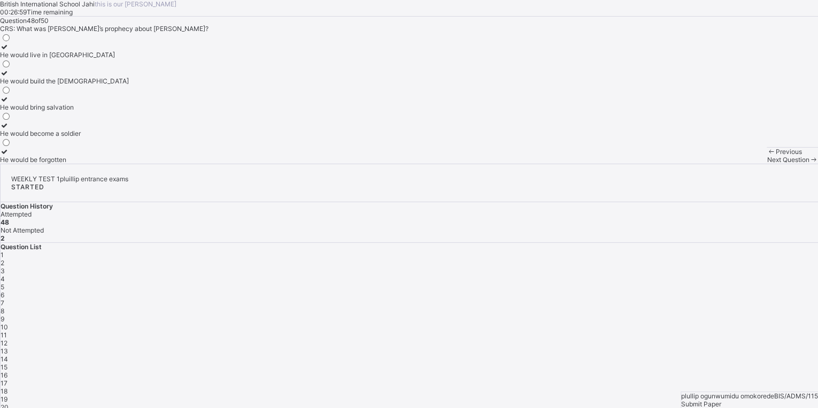
drag, startPoint x: 498, startPoint y: 386, endPoint x: 491, endPoint y: 375, distance: 13.4
click at [767, 164] on div "Next Question" at bounding box center [792, 160] width 51 height 8
click at [9, 51] on icon at bounding box center [4, 47] width 9 height 8
click at [767, 164] on div "Next Question" at bounding box center [792, 160] width 51 height 8
click at [99, 137] on label "It honours [DEMOGRAPHIC_DATA] and protects purity" at bounding box center [80, 129] width 160 height 16
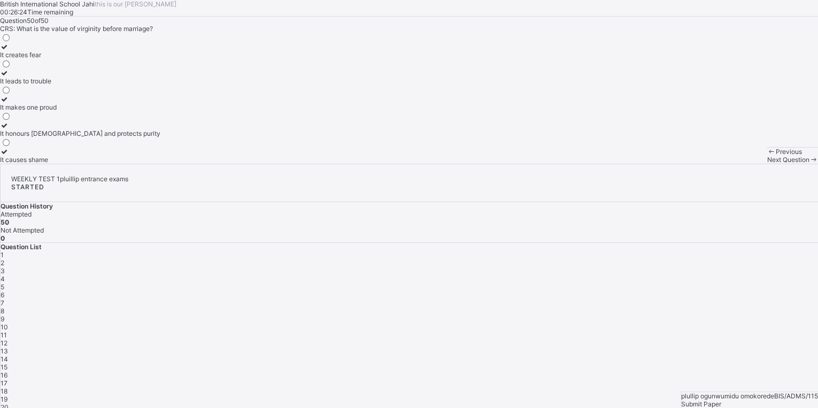
click at [767, 164] on div "Next Question" at bounding box center [792, 160] width 51 height 8
click at [767, 164] on span "Next Question" at bounding box center [788, 160] width 42 height 8
click at [776, 156] on span "Previous" at bounding box center [789, 152] width 26 height 8
click at [767, 156] on div "Previous" at bounding box center [792, 152] width 51 height 8
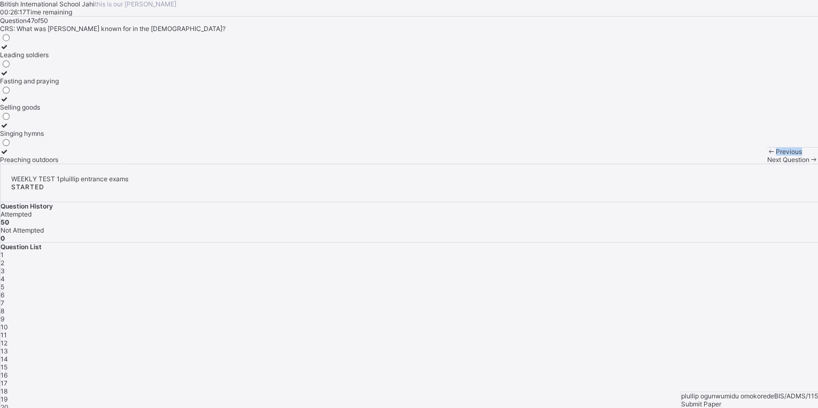
click at [767, 156] on div "Previous" at bounding box center [792, 152] width 51 height 8
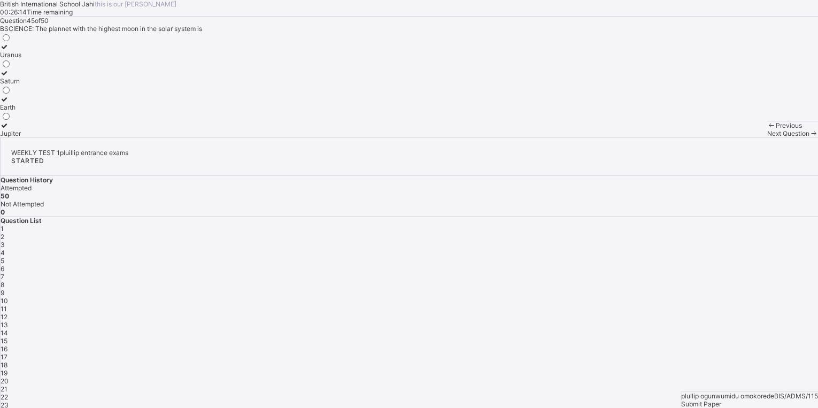
click at [767, 137] on div "Next Question" at bounding box center [792, 133] width 51 height 8
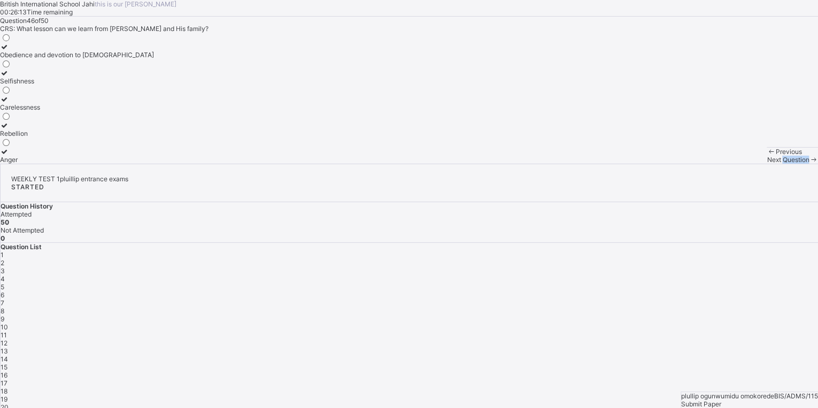
click at [767, 164] on div "Next Question" at bounding box center [792, 160] width 51 height 8
drag, startPoint x: 520, startPoint y: 384, endPoint x: 458, endPoint y: 353, distance: 69.6
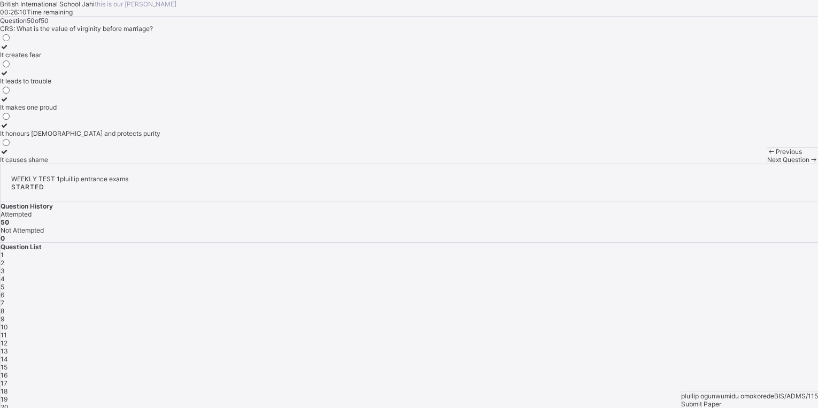
click at [458, 164] on div "British International School Jahi this is our [PERSON_NAME] 00:26:10 Time remai…" at bounding box center [409, 82] width 818 height 164
click at [721, 400] on span "Submit Paper" at bounding box center [701, 404] width 40 height 8
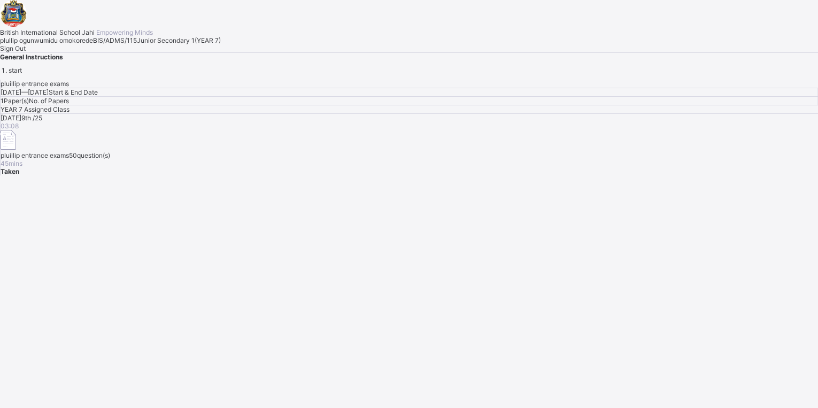
click at [113, 52] on div "Sign Out" at bounding box center [409, 48] width 818 height 8
